Goal: Information Seeking & Learning: Learn about a topic

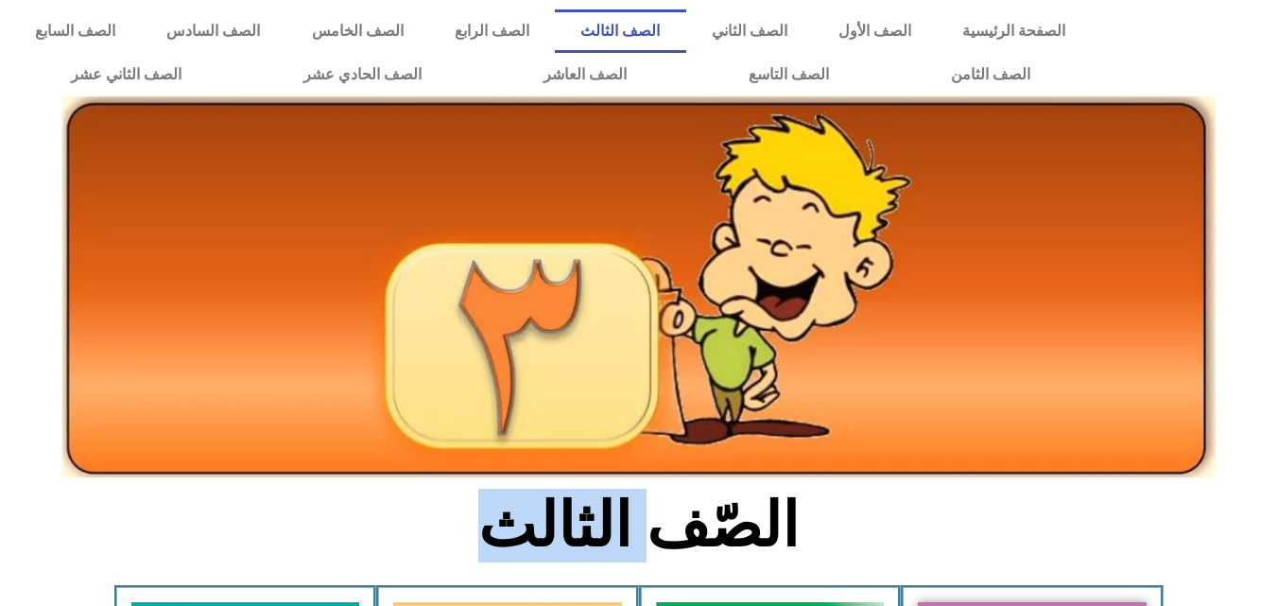
drag, startPoint x: 0, startPoint y: 0, endPoint x: 1017, endPoint y: 643, distance: 1202.8
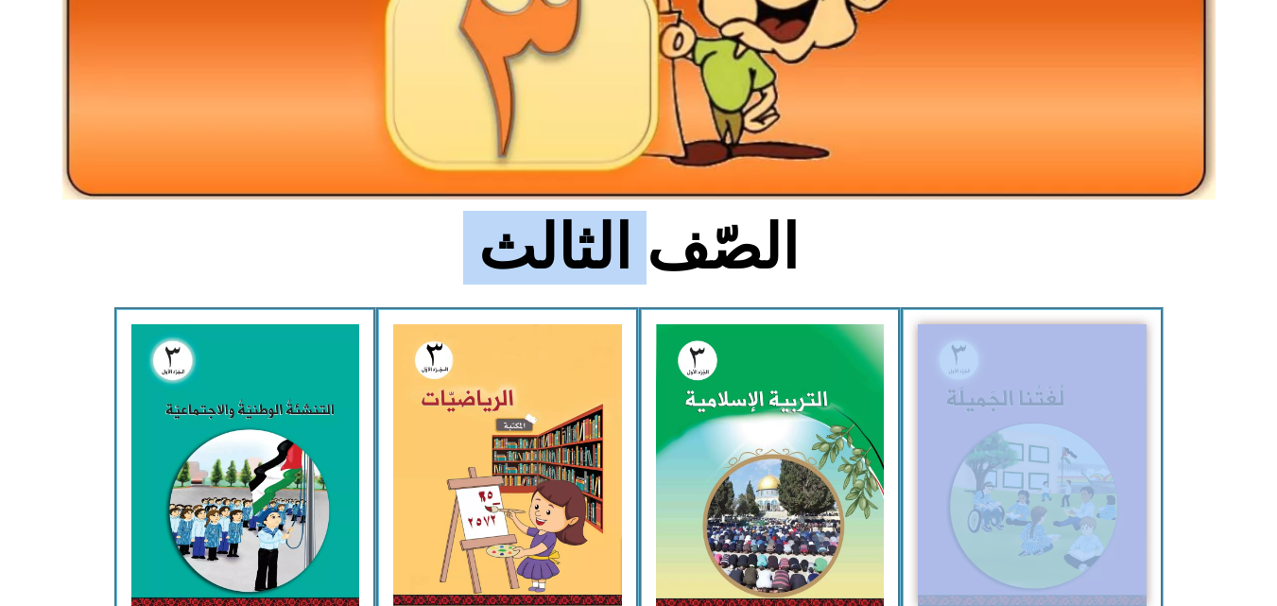
scroll to position [808, 0]
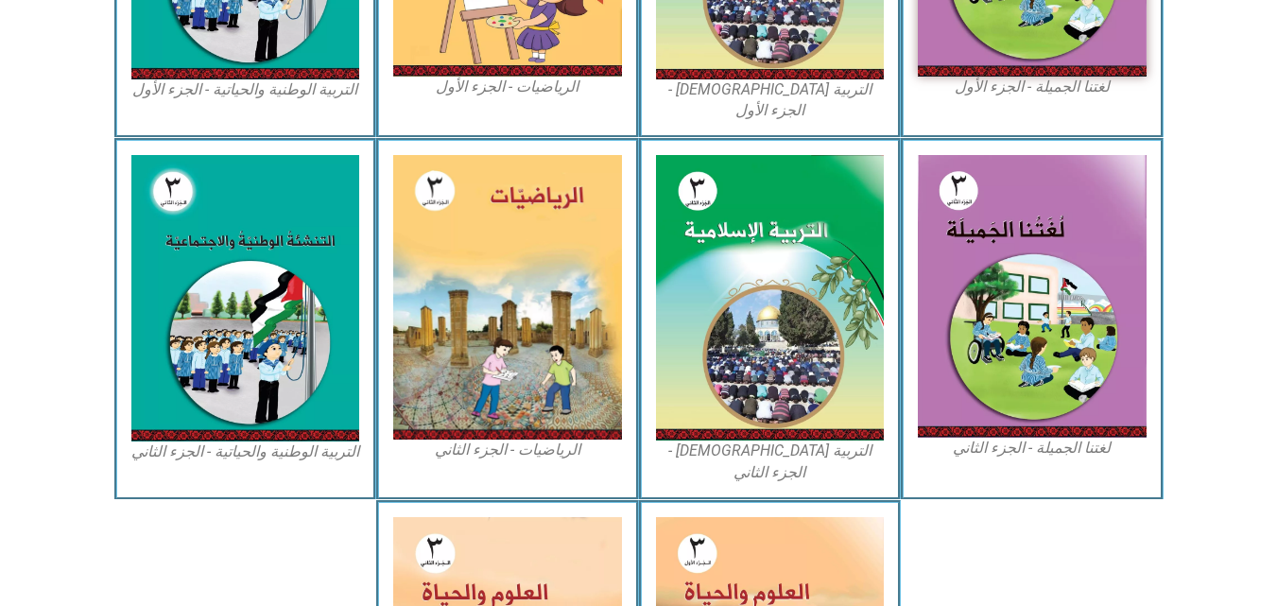
click at [1249, 347] on section "لغتنا الجميلة - الجزء الثاني التربية [DEMOGRAPHIC_DATA] - الجزء الثاني الرياضيا…" at bounding box center [638, 319] width 1277 height 362
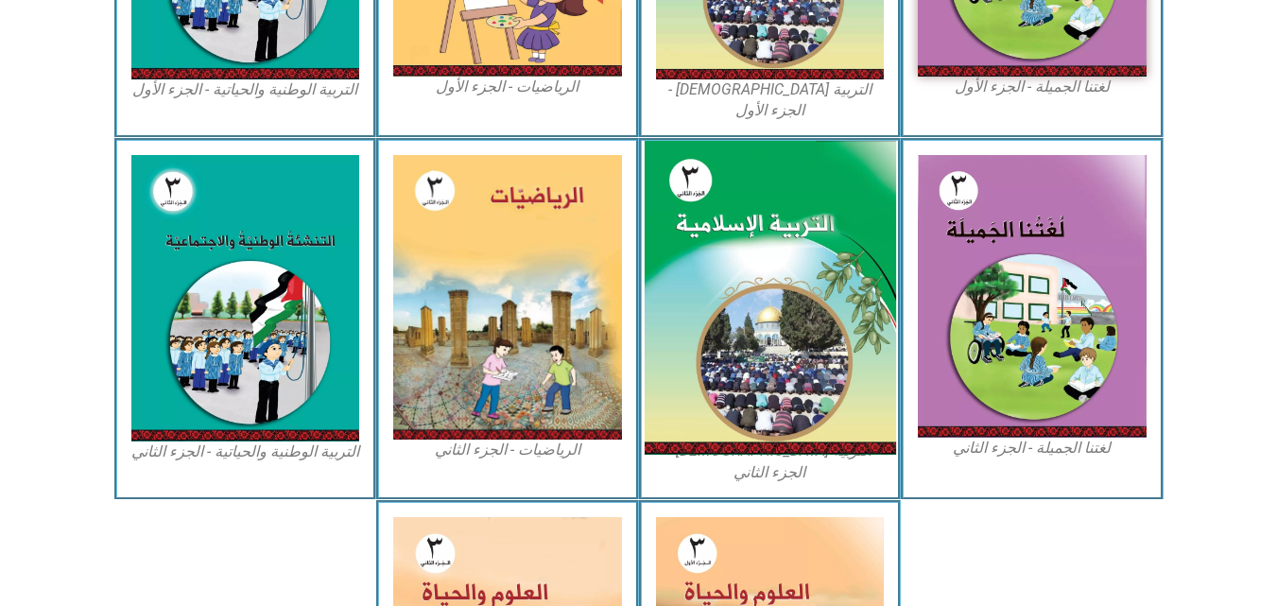
click at [757, 309] on img at bounding box center [770, 298] width 252 height 314
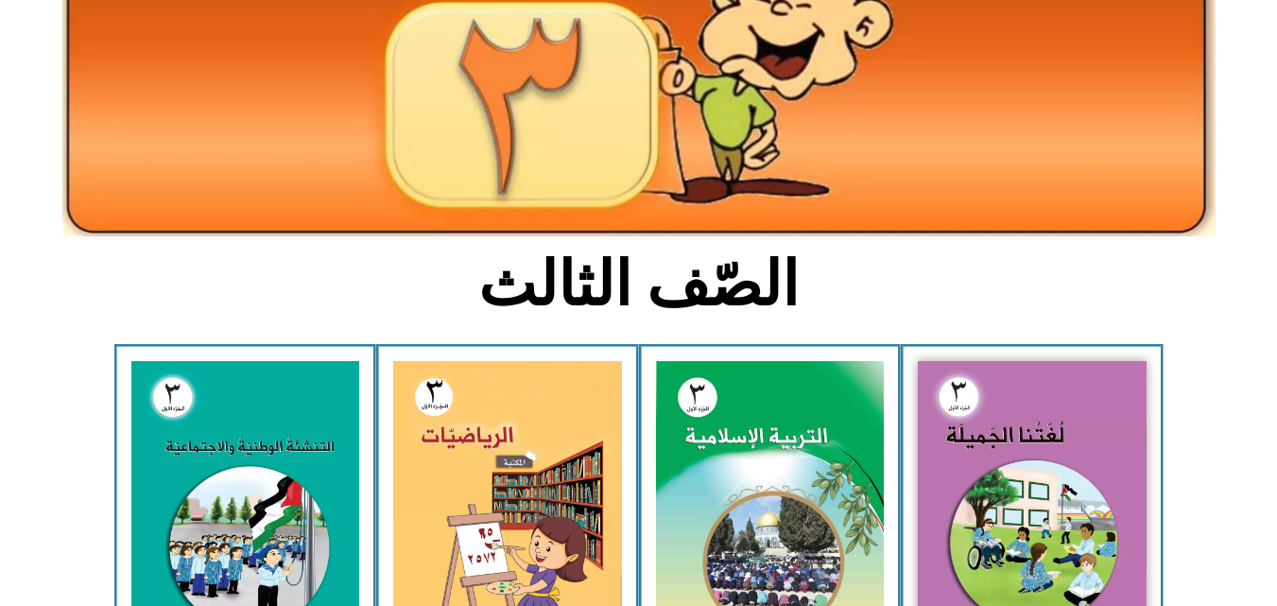
scroll to position [265, 0]
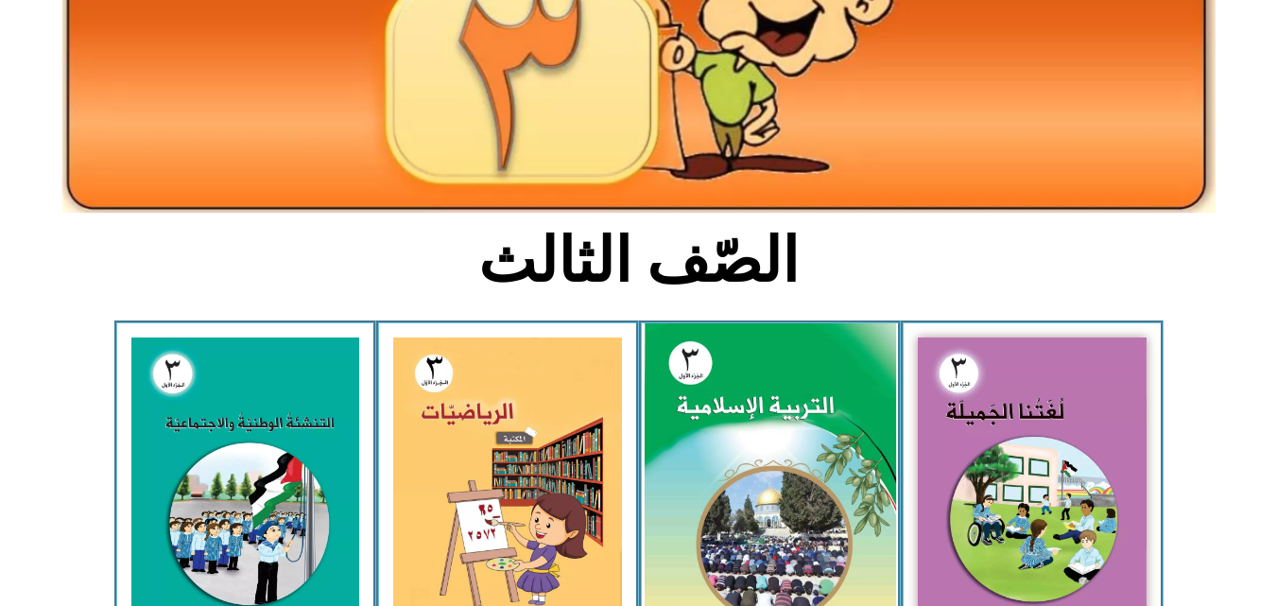
click at [803, 524] on img at bounding box center [770, 479] width 252 height 313
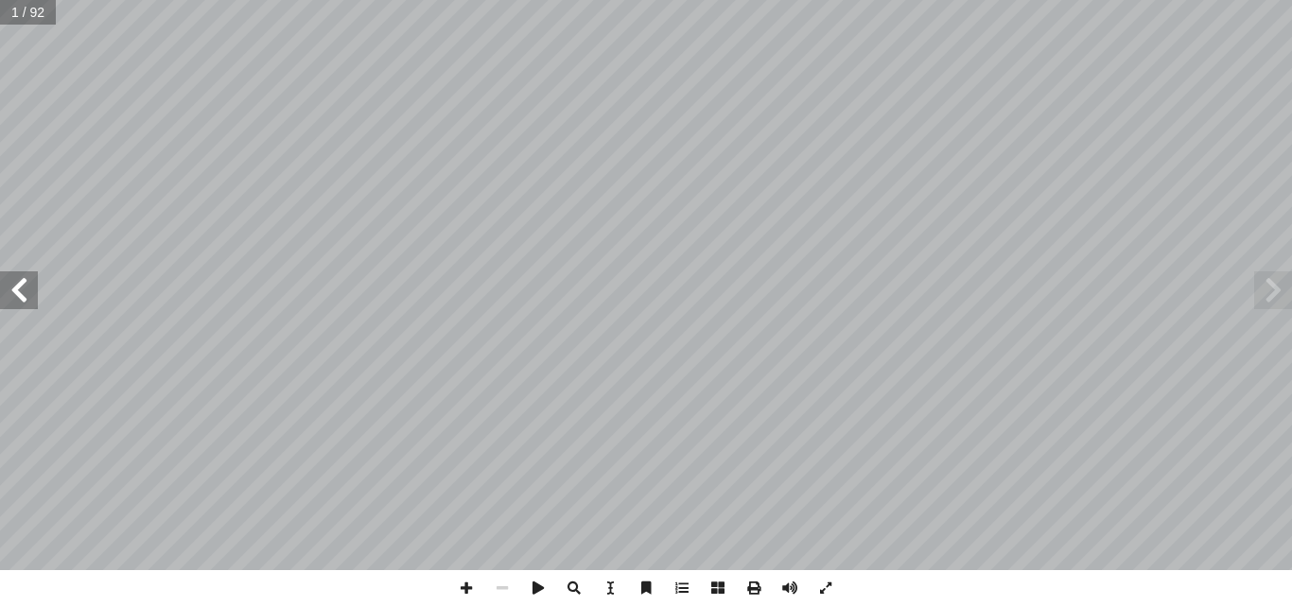
click at [22, 290] on span at bounding box center [19, 290] width 38 height 38
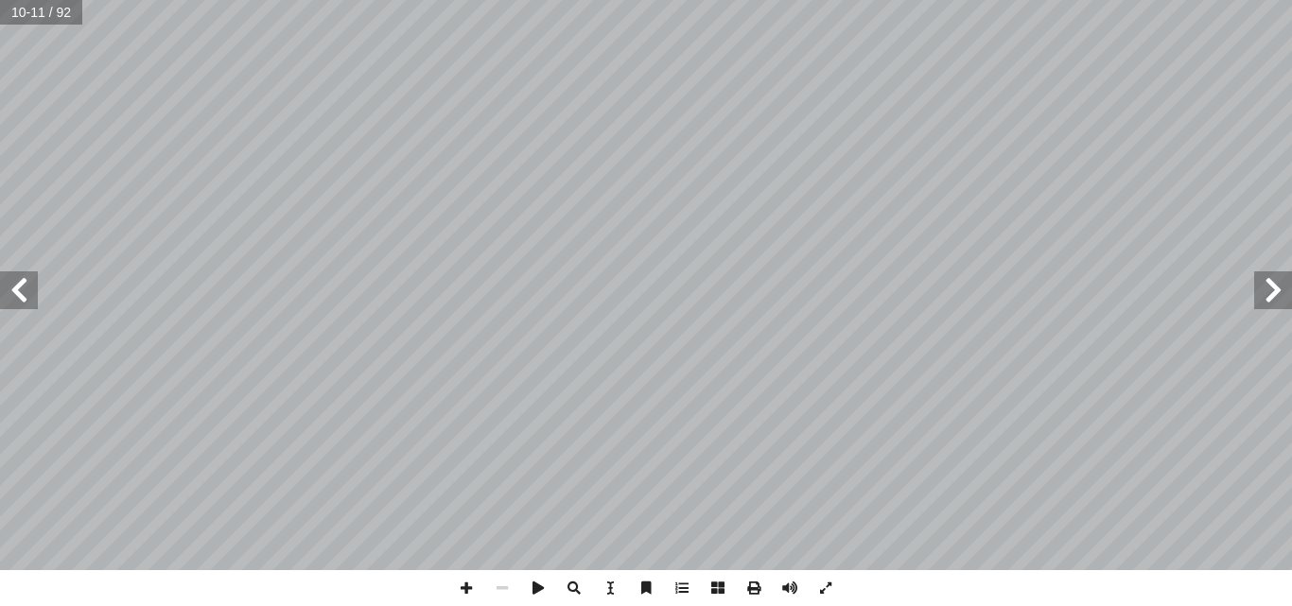
click at [22, 290] on span at bounding box center [19, 290] width 38 height 38
click at [9, 304] on span at bounding box center [19, 290] width 38 height 38
